Goal: Obtain resource: Obtain resource

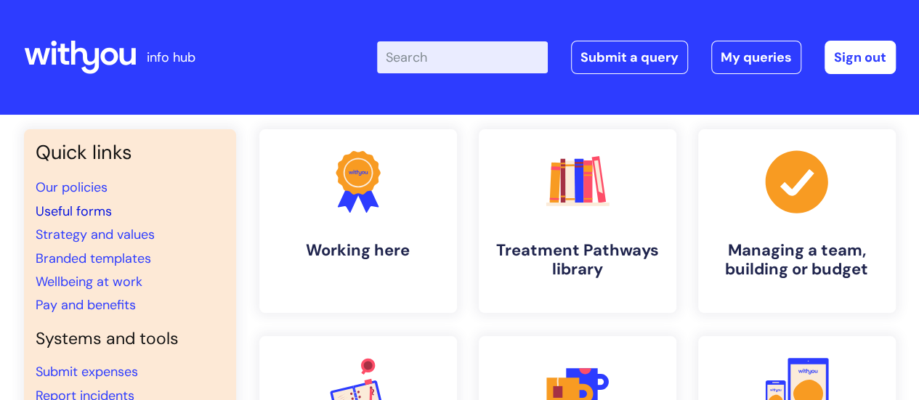
click at [89, 210] on link "Useful forms" at bounding box center [74, 211] width 76 height 17
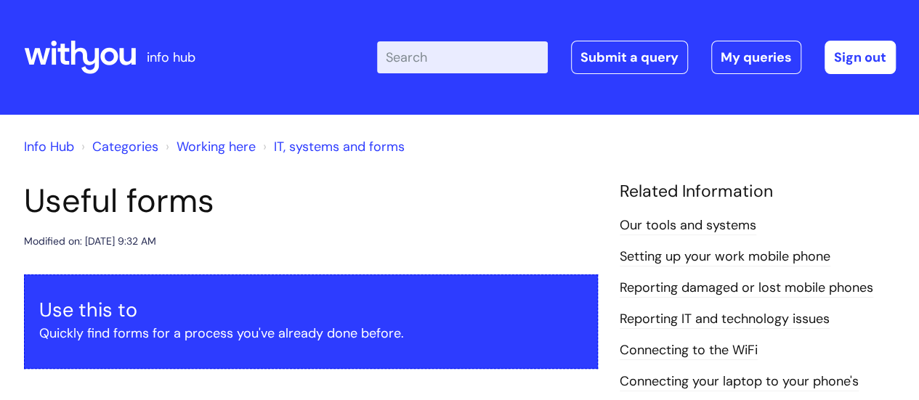
click at [482, 61] on input "Enter your search term here..." at bounding box center [462, 57] width 171 height 32
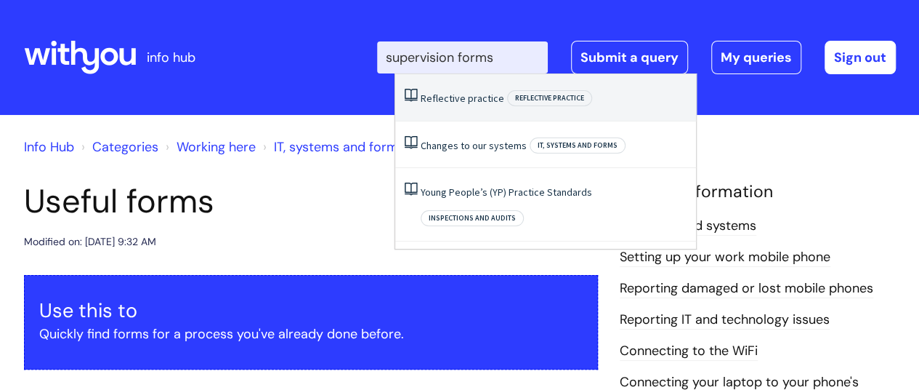
type input "supervision forms"
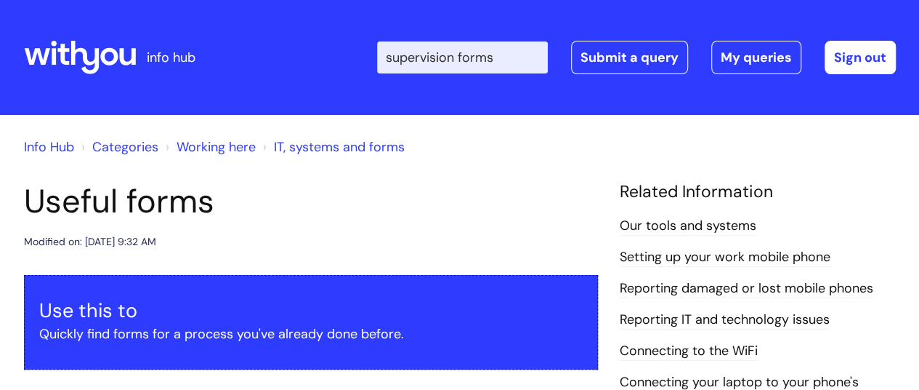
click at [346, 43] on div "Enter your search term here... supervision forms Search Submit a query My queri…" at bounding box center [569, 58] width 656 height 86
